Goal: Task Accomplishment & Management: Use online tool/utility

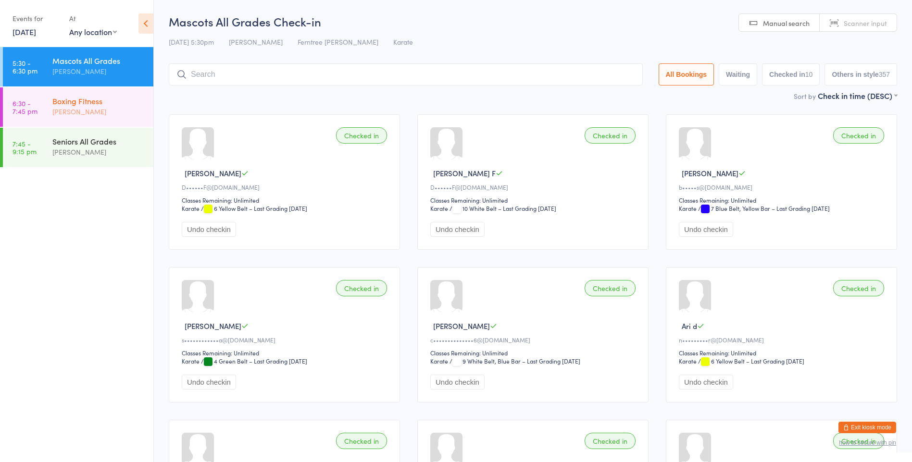
click at [115, 125] on div "Boxing Fitness [PERSON_NAME]" at bounding box center [102, 106] width 101 height 38
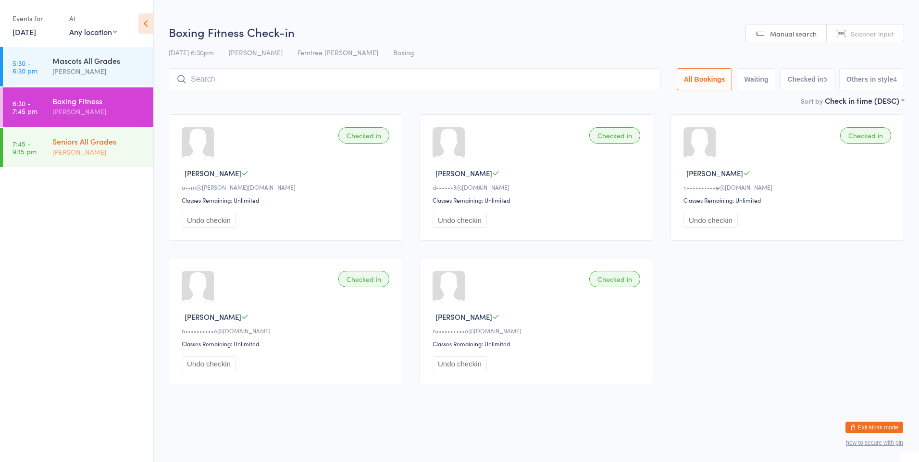
click at [112, 138] on div "Seniors All Grades" at bounding box center [98, 141] width 93 height 11
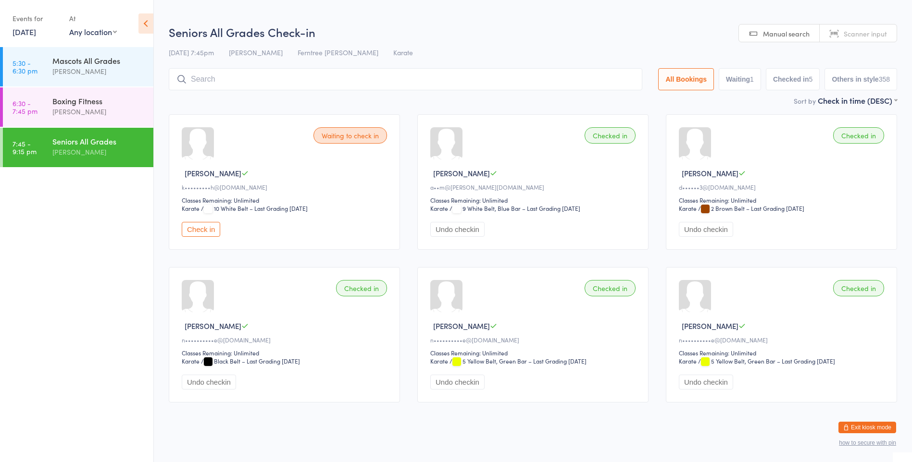
click at [258, 76] on input "search" at bounding box center [405, 79] width 473 height 22
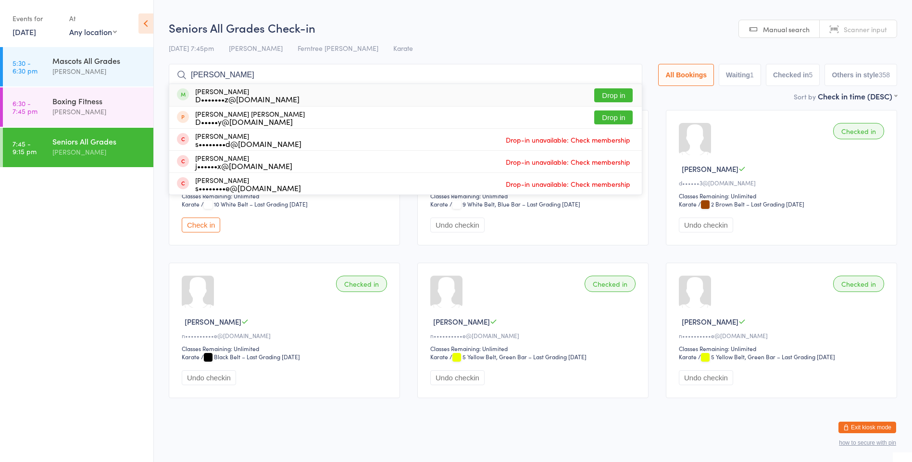
type input "[PERSON_NAME]"
click at [606, 91] on button "Drop in" at bounding box center [613, 95] width 38 height 14
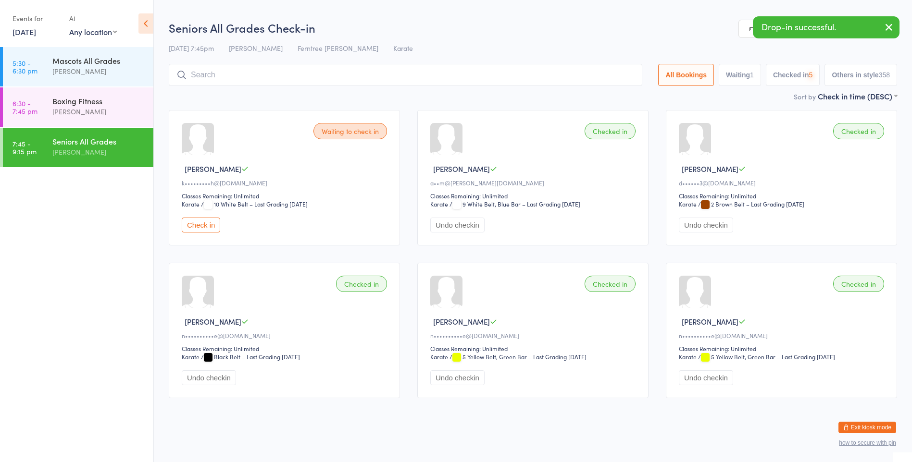
scroll to position [0, 0]
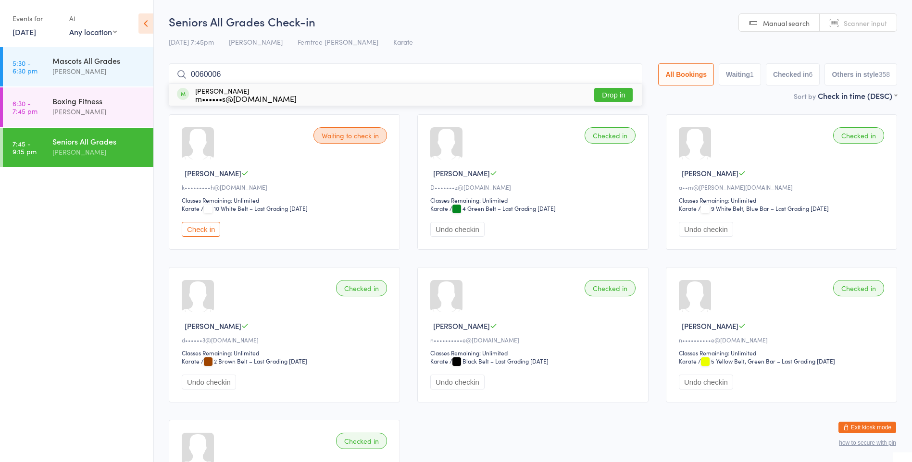
type input "00600060"
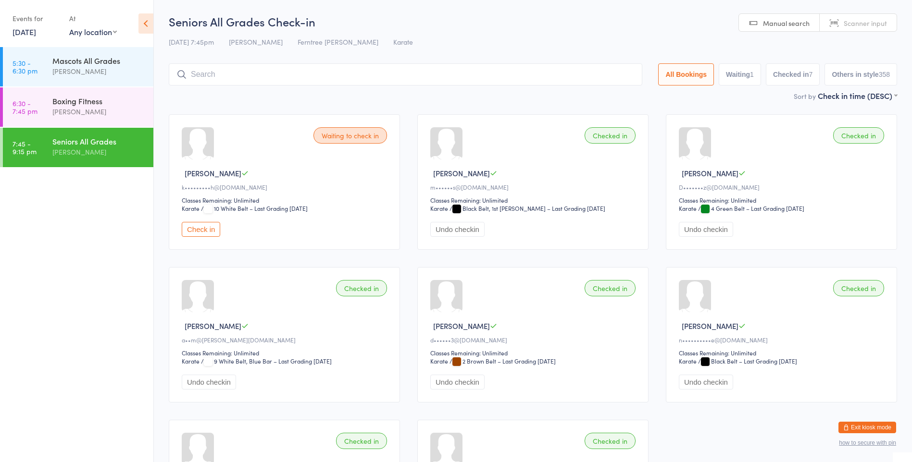
click at [200, 230] on button "Check in" at bounding box center [201, 229] width 38 height 15
drag, startPoint x: 304, startPoint y: 214, endPoint x: 323, endPoint y: 186, distance: 33.6
drag, startPoint x: 323, startPoint y: 186, endPoint x: 282, endPoint y: 61, distance: 132.5
click at [282, 61] on div "Seniors All Grades Check-in [DATE] 7:45pm Mark K Ferntree Gully Dojo Karate Man…" at bounding box center [533, 51] width 728 height 77
click at [268, 73] on input "search" at bounding box center [407, 74] width 477 height 22
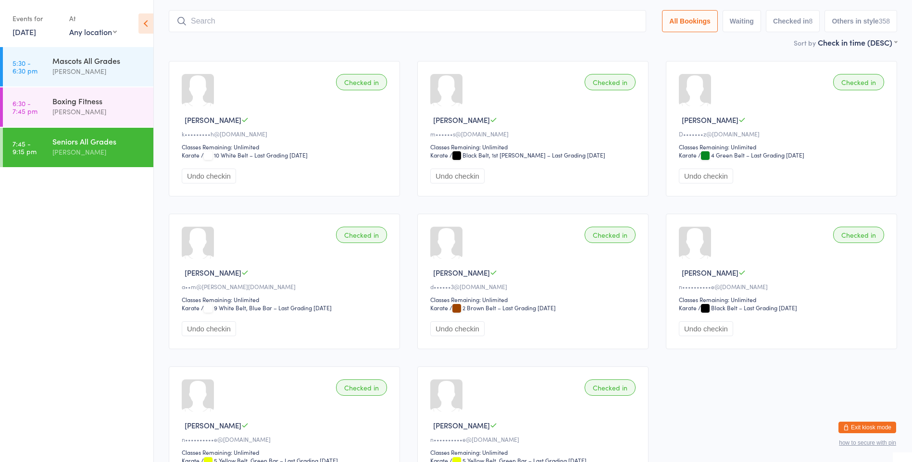
scroll to position [63, 0]
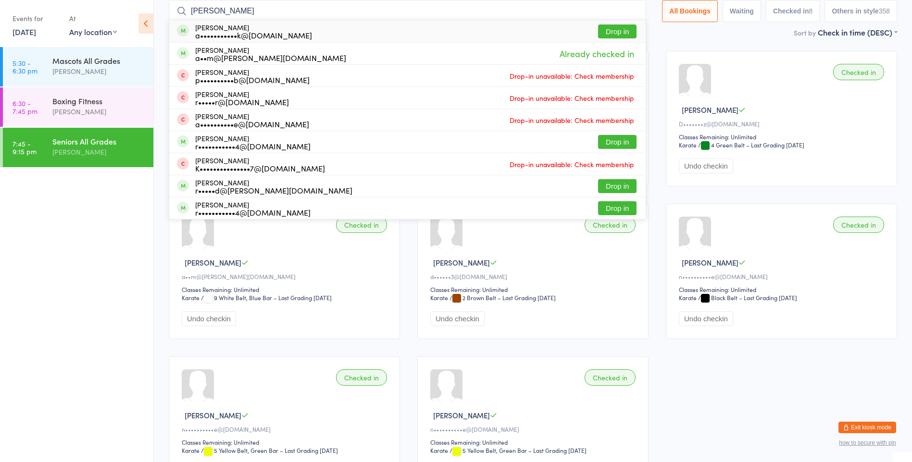
type input "[PERSON_NAME]"
click at [256, 33] on div "a•••••••••••k@[DOMAIN_NAME]" at bounding box center [253, 35] width 117 height 8
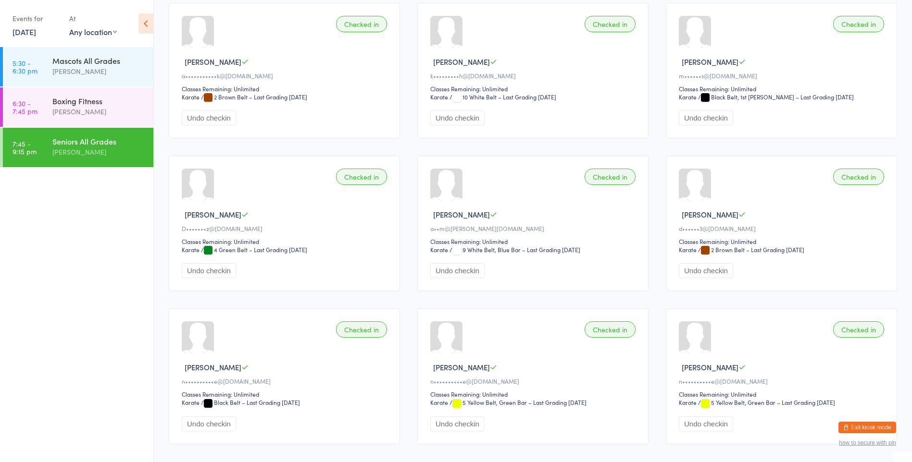
scroll to position [60, 0]
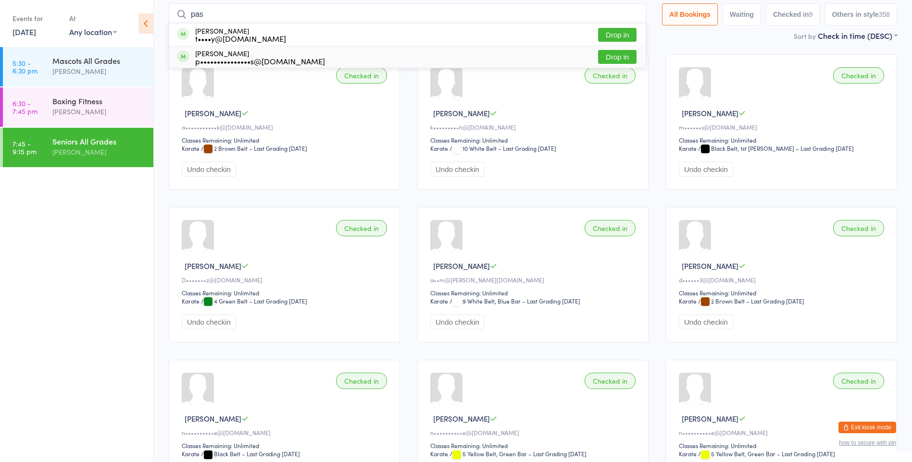
type input "pas"
click at [268, 59] on div "p•••••••••••••••s@[DOMAIN_NAME]" at bounding box center [260, 61] width 130 height 8
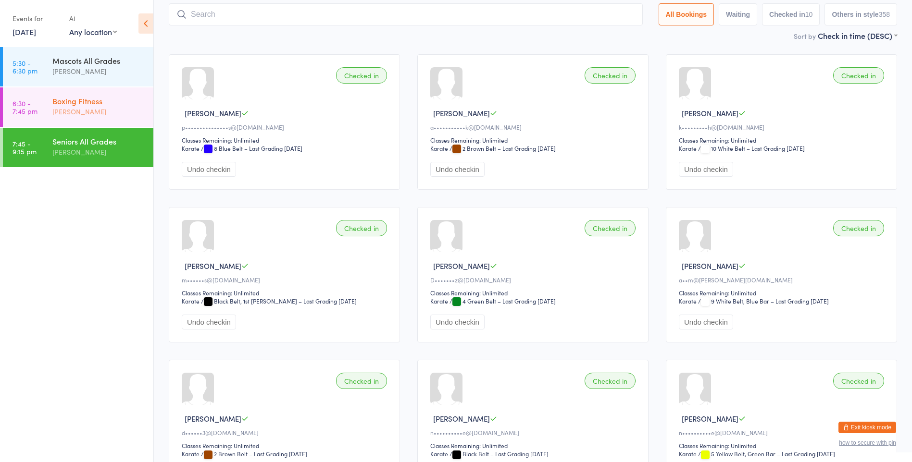
click at [89, 98] on div "Boxing Fitness" at bounding box center [98, 101] width 93 height 11
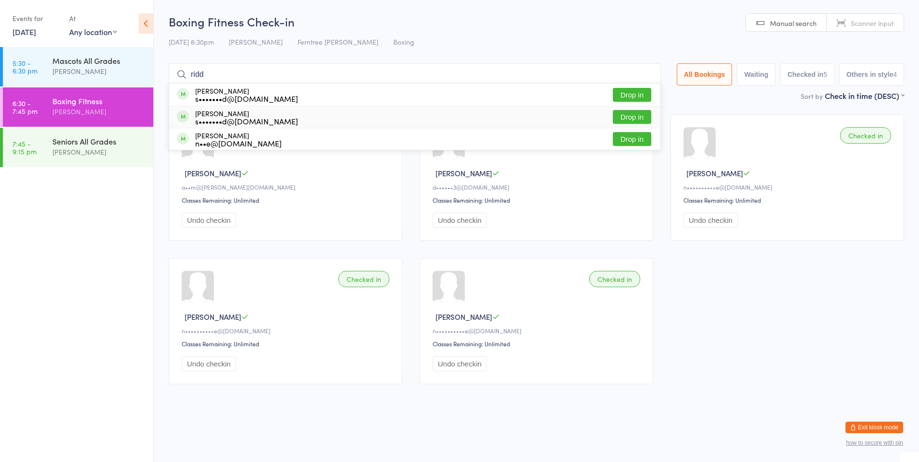
type input "ridd"
click at [616, 113] on button "Drop in" at bounding box center [632, 117] width 38 height 14
